Goal: Find specific page/section: Find specific page/section

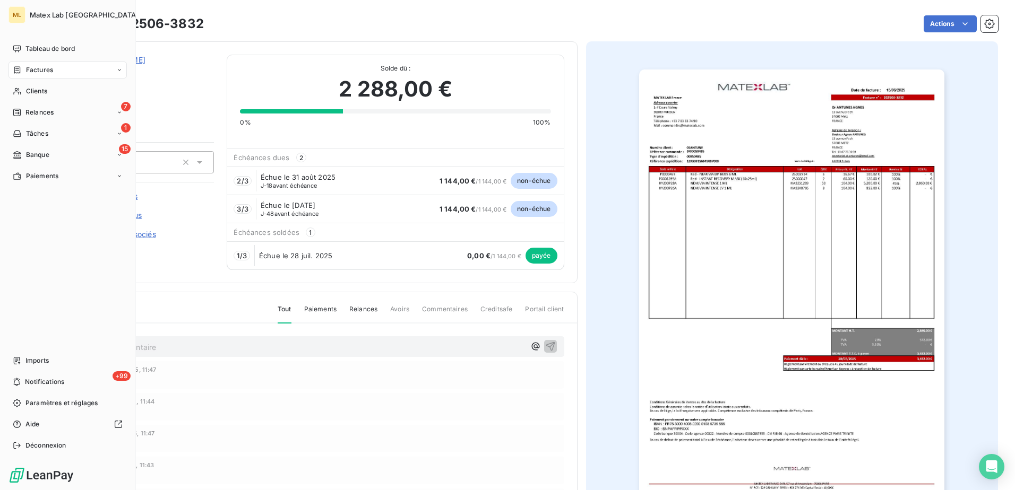
drag, startPoint x: 23, startPoint y: 72, endPoint x: 32, endPoint y: 72, distance: 9.0
click at [23, 72] on div "Factures" at bounding box center [33, 70] width 40 height 10
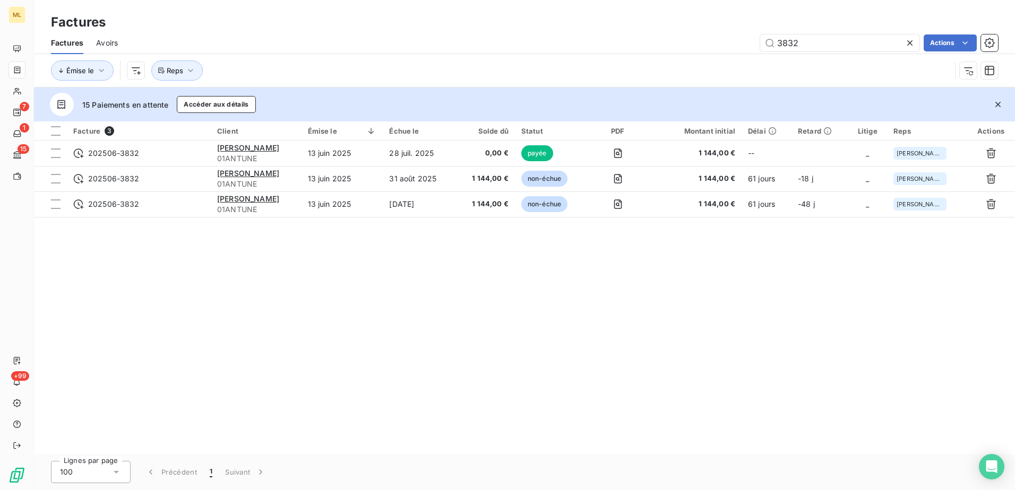
drag, startPoint x: 836, startPoint y: 44, endPoint x: 737, endPoint y: 46, distance: 99.8
click at [737, 46] on div "3832 Actions" at bounding box center [564, 42] width 867 height 17
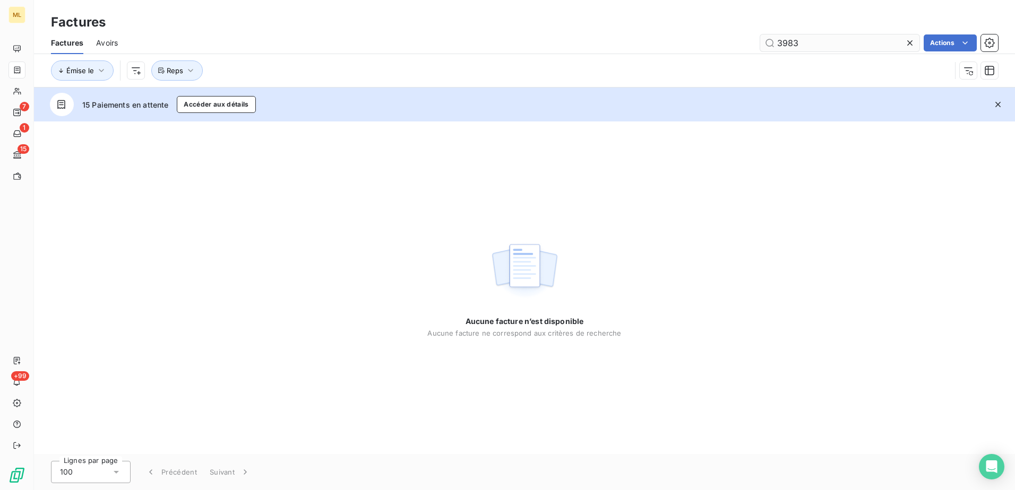
drag, startPoint x: 812, startPoint y: 41, endPoint x: 763, endPoint y: 42, distance: 48.8
click at [763, 42] on input "3983" at bounding box center [839, 42] width 159 height 17
type input "3983"
click at [120, 41] on div "Factures Avoirs 3983 Actions" at bounding box center [524, 43] width 981 height 22
click at [108, 41] on span "Avoirs" at bounding box center [107, 43] width 22 height 11
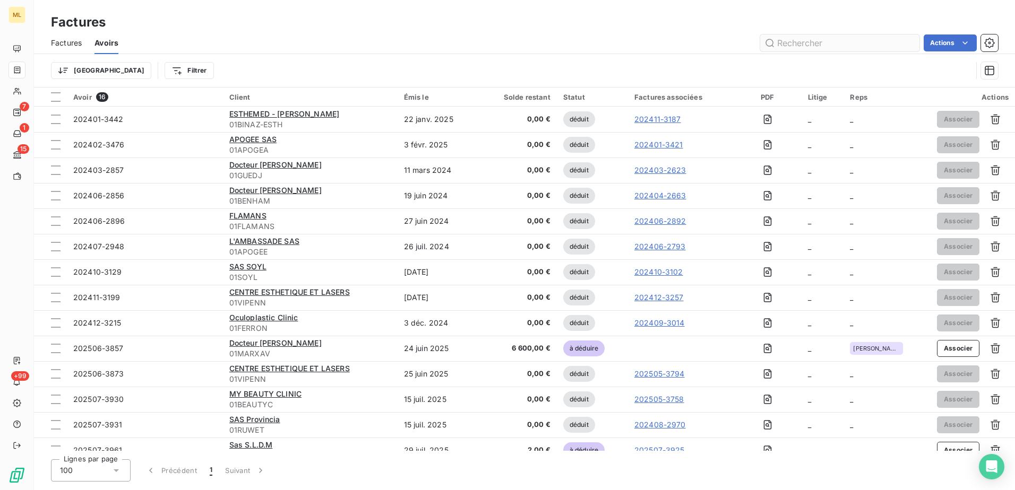
click at [847, 40] on input "text" at bounding box center [839, 42] width 159 height 17
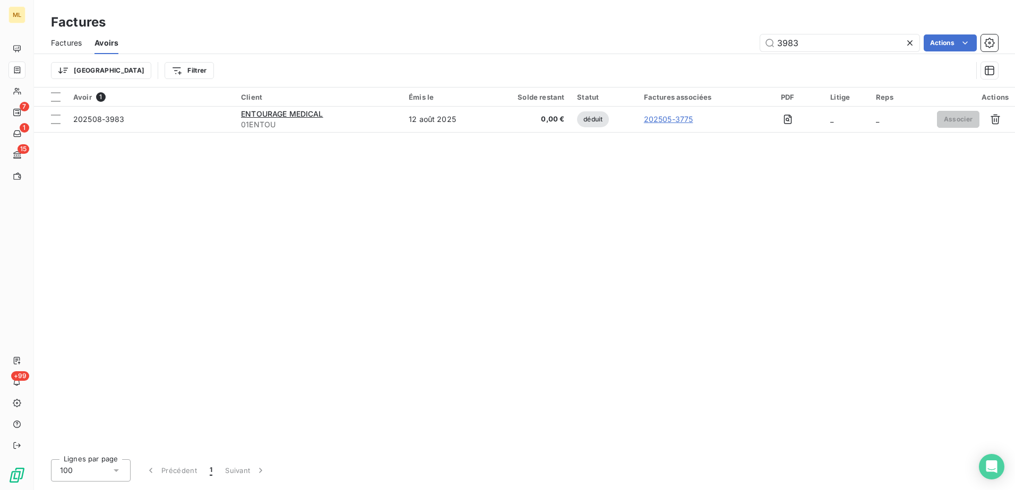
type input "3983"
click at [537, 213] on div "Avoir 1 Client Émis le Solde restant Statut Factures associées PDF Litige Reps …" at bounding box center [524, 270] width 981 height 364
click at [909, 42] on icon at bounding box center [909, 42] width 5 height 5
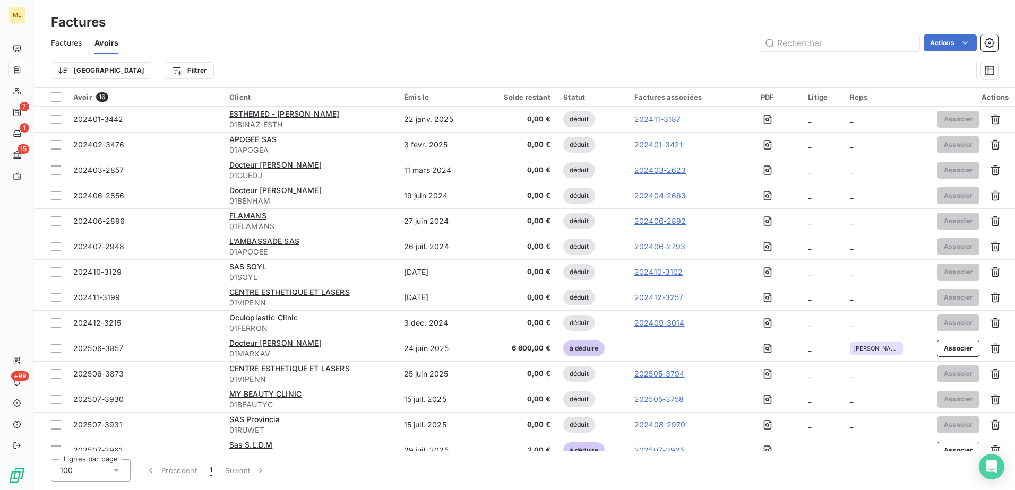
click at [523, 38] on div "Actions" at bounding box center [564, 42] width 867 height 17
click at [590, 15] on div "Factures" at bounding box center [524, 22] width 981 height 19
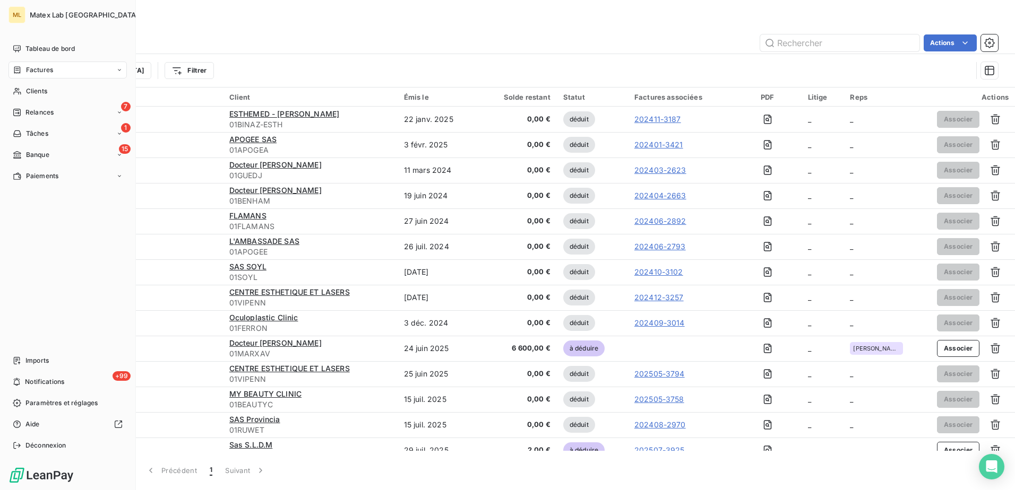
drag, startPoint x: 40, startPoint y: 73, endPoint x: 48, endPoint y: 78, distance: 9.6
click at [40, 73] on span "Factures" at bounding box center [39, 70] width 27 height 10
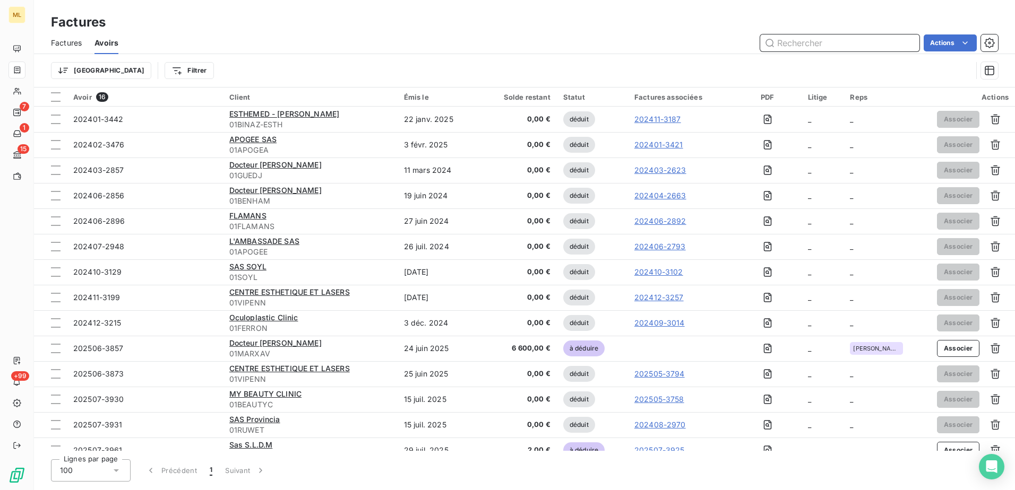
click at [863, 41] on input "text" at bounding box center [839, 42] width 159 height 17
type input "3982"
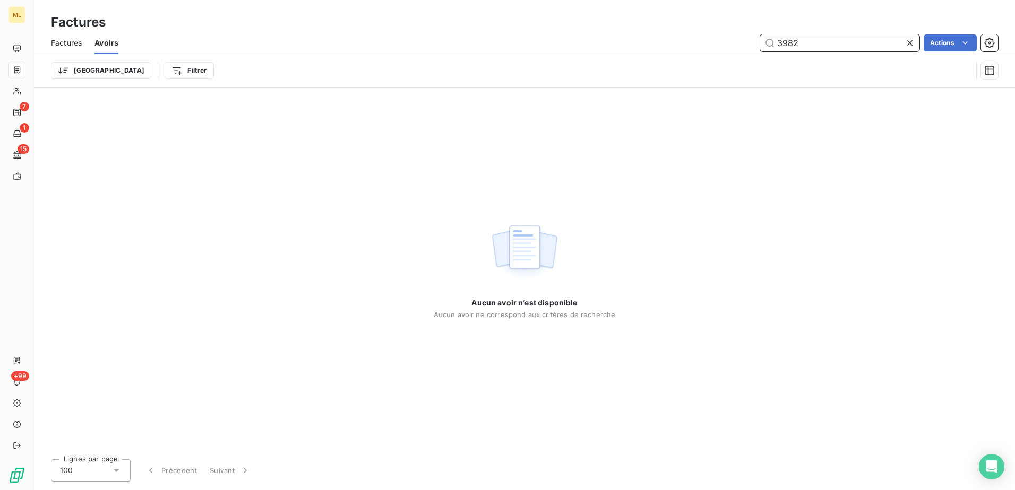
click at [67, 45] on span "Factures" at bounding box center [66, 43] width 31 height 11
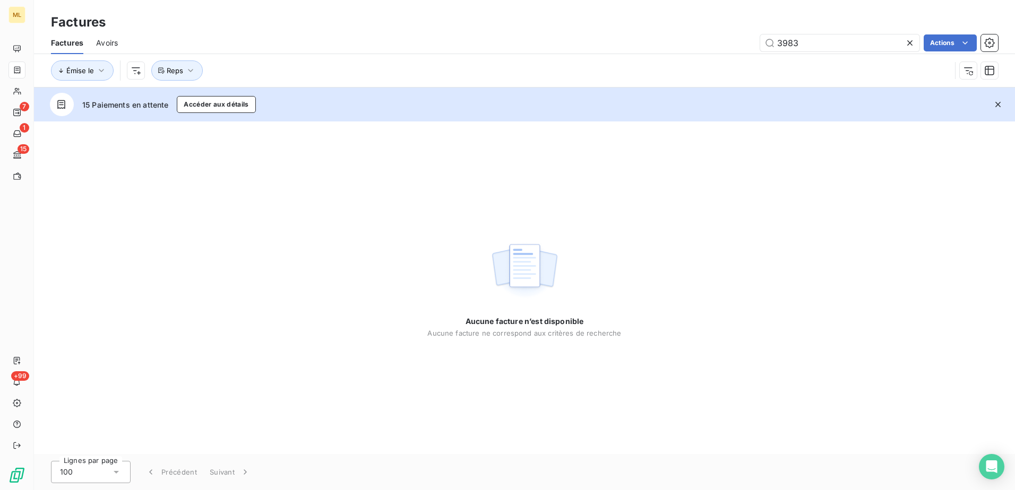
click at [910, 43] on icon at bounding box center [909, 42] width 5 height 5
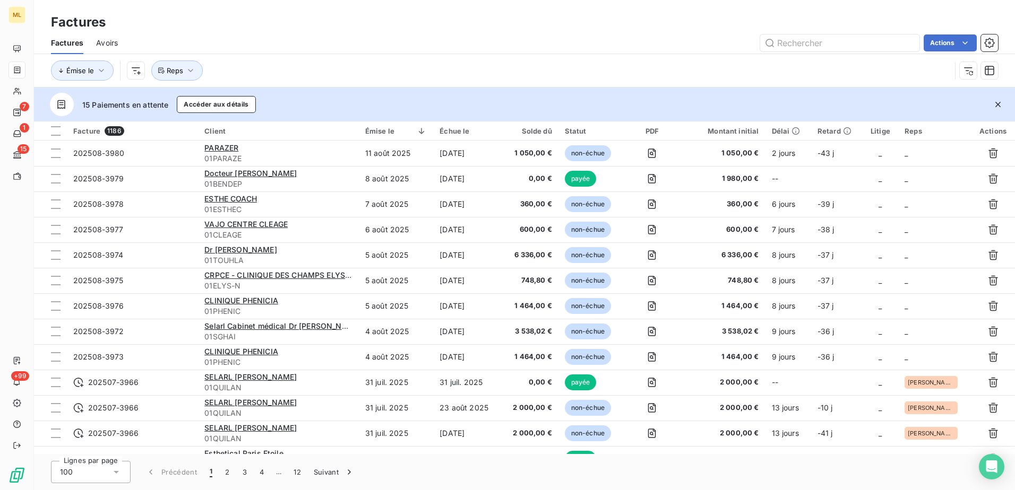
click at [368, 30] on div "Factures" at bounding box center [524, 22] width 981 height 19
click at [537, 28] on div "Factures" at bounding box center [524, 22] width 981 height 19
click at [443, 24] on div "Factures" at bounding box center [524, 22] width 981 height 19
